Goal: Task Accomplishment & Management: Manage account settings

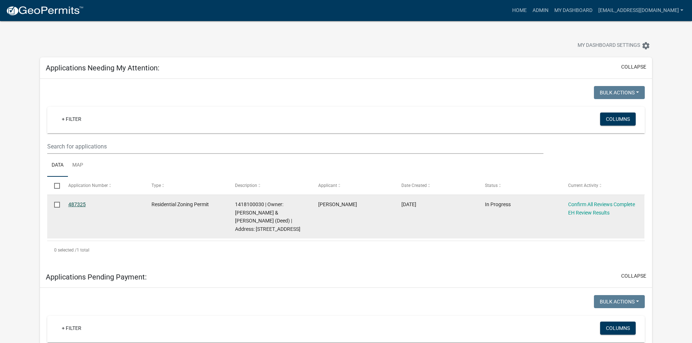
click at [82, 203] on link "487325" at bounding box center [76, 205] width 17 height 6
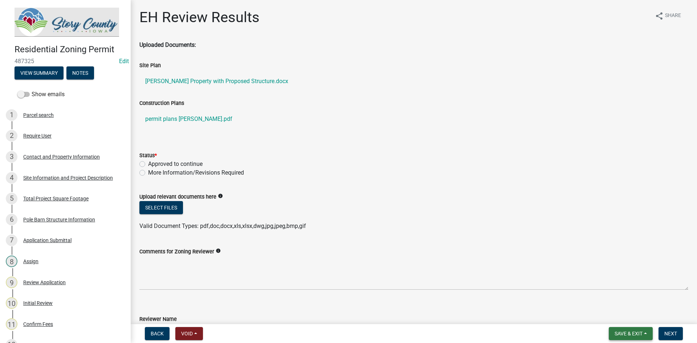
click at [627, 329] on button "Save & Exit" at bounding box center [631, 333] width 44 height 13
click at [615, 314] on button "Save & Exit" at bounding box center [624, 314] width 58 height 17
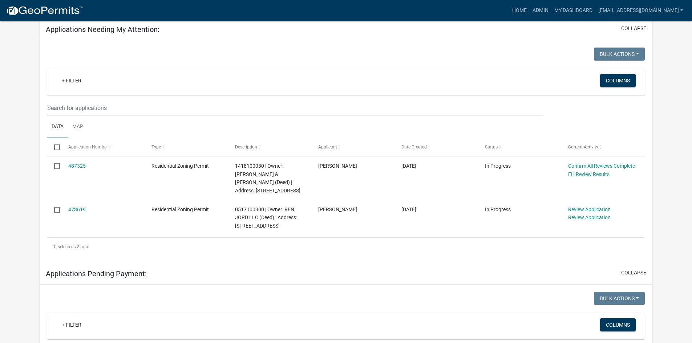
scroll to position [73, 0]
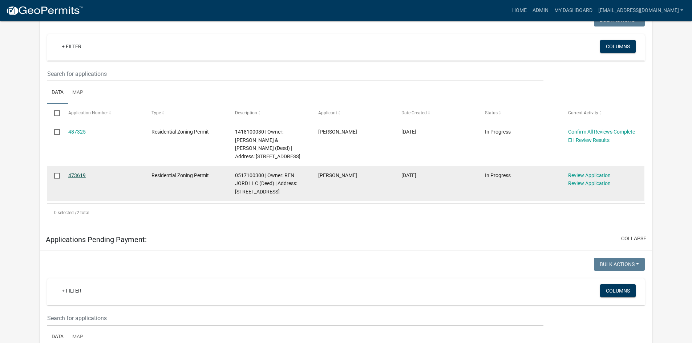
click at [74, 177] on link "473619" at bounding box center [76, 175] width 17 height 6
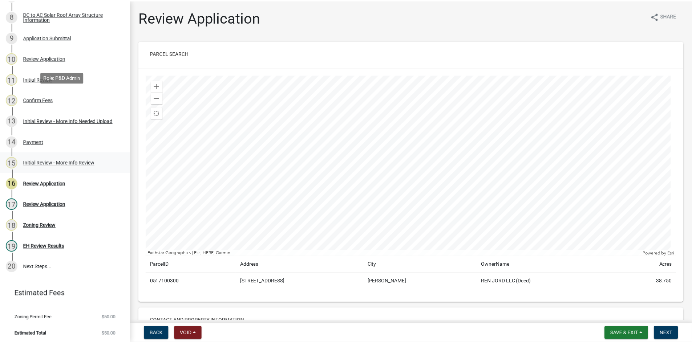
scroll to position [246, 0]
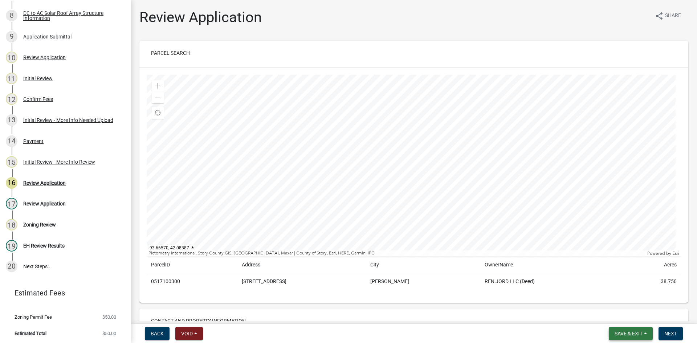
click at [634, 332] on span "Save & Exit" at bounding box center [629, 334] width 28 height 6
click at [628, 317] on button "Save & Exit" at bounding box center [624, 314] width 58 height 17
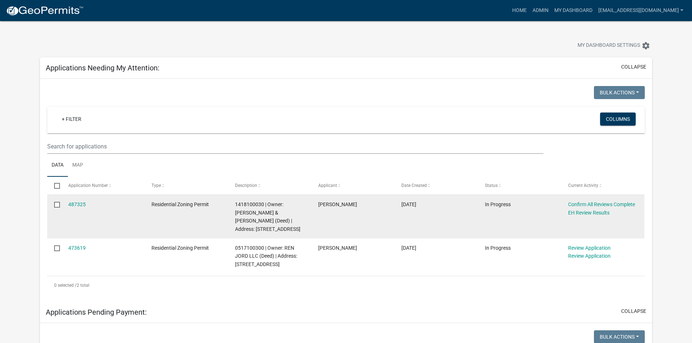
click at [59, 204] on input "checkbox" at bounding box center [56, 204] width 5 height 5
checkbox input "true"
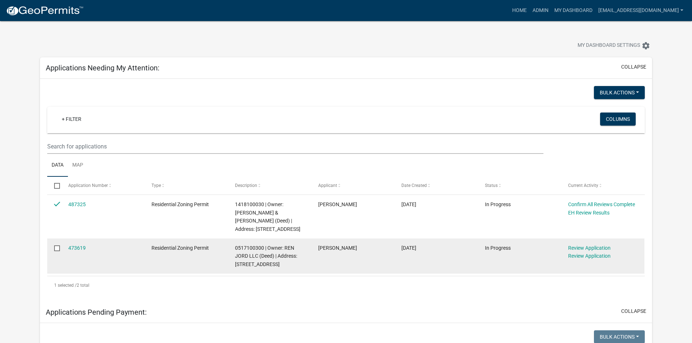
click at [55, 250] on input "checkbox" at bounding box center [56, 247] width 5 height 5
checkbox input "true"
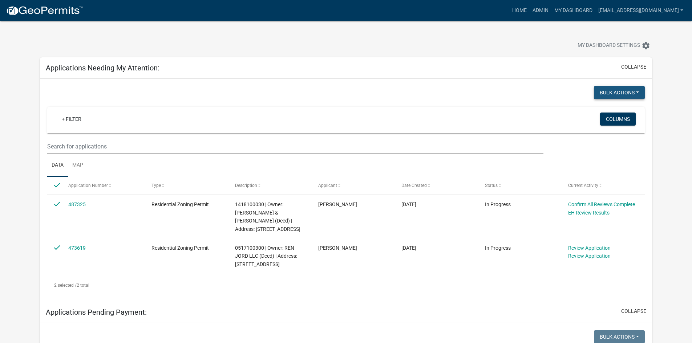
click at [638, 92] on button "Bulk Actions" at bounding box center [619, 92] width 51 height 13
click at [473, 103] on div "Bulk Actions Void Expire Lock Withdraw + Filter Columns Data Map Select Applica…" at bounding box center [345, 190] width 597 height 208
click at [58, 188] on input "checkbox" at bounding box center [56, 185] width 5 height 5
checkbox input "false"
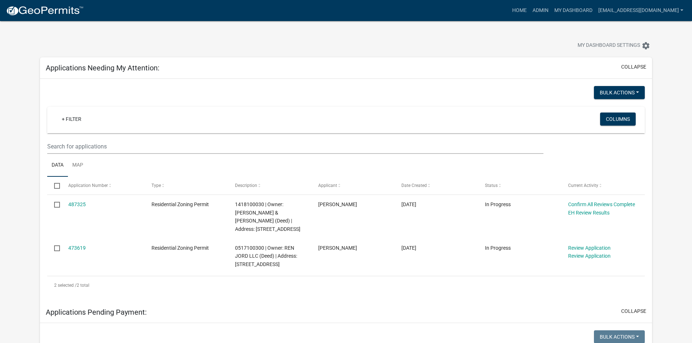
checkbox input "false"
click at [115, 117] on div "+ Filter" at bounding box center [247, 120] width 394 height 15
click at [114, 121] on div "+ Filter" at bounding box center [247, 120] width 394 height 15
